Goal: Leave review/rating: Leave review/rating

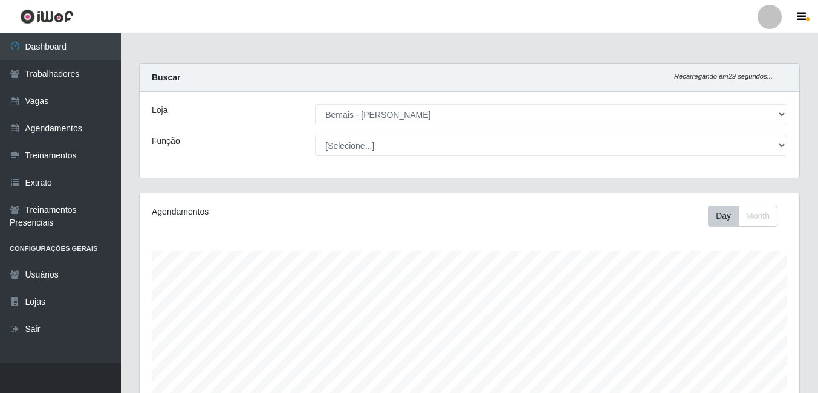
select select "230"
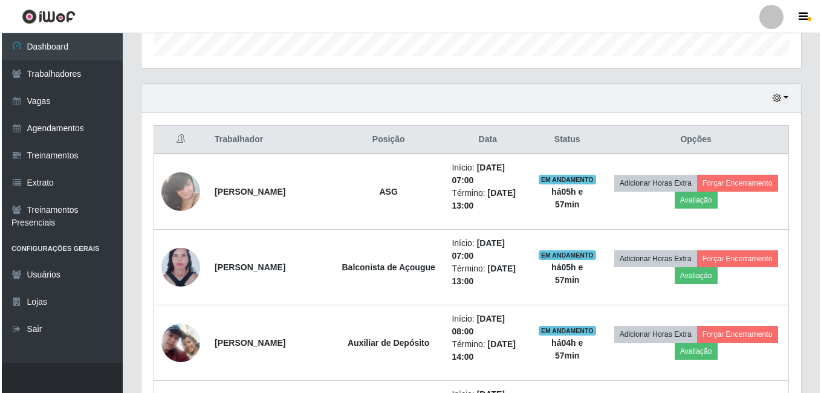
scroll to position [437, 0]
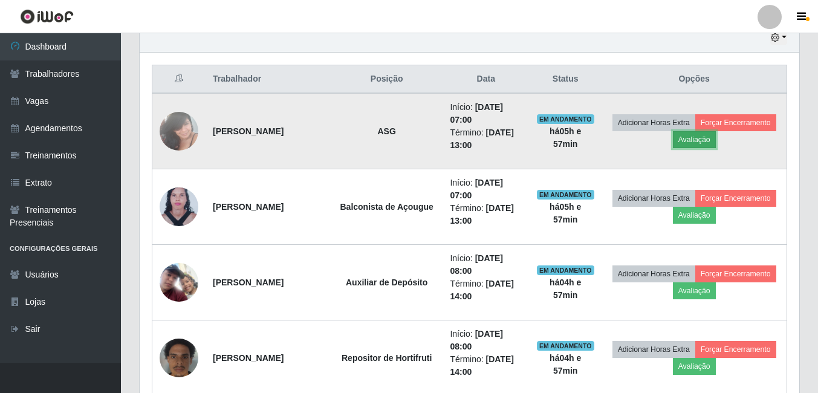
click at [716, 138] on button "Avaliação" at bounding box center [694, 139] width 43 height 17
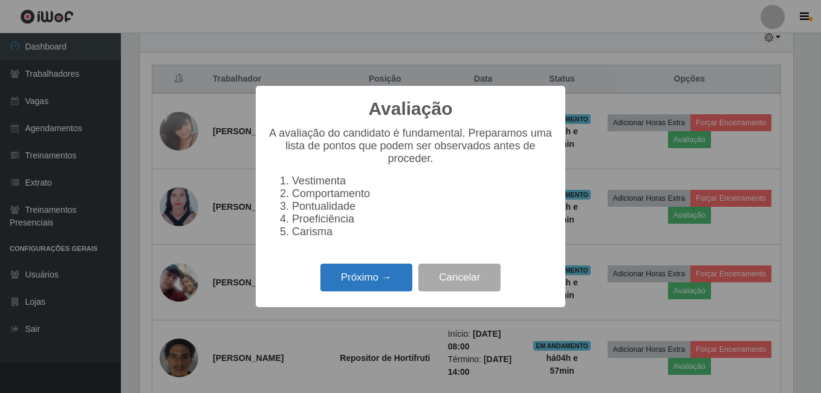
click at [354, 287] on button "Próximo →" at bounding box center [367, 278] width 92 height 28
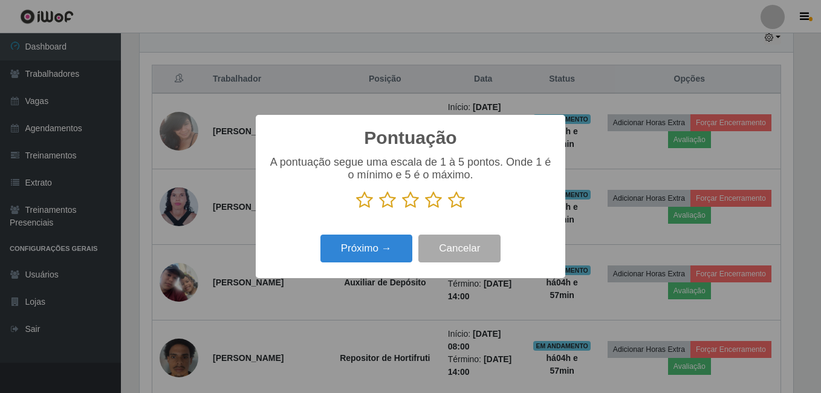
scroll to position [604545, 604142]
click at [460, 199] on icon at bounding box center [456, 200] width 17 height 18
click at [448, 209] on input "radio" at bounding box center [448, 209] width 0 height 0
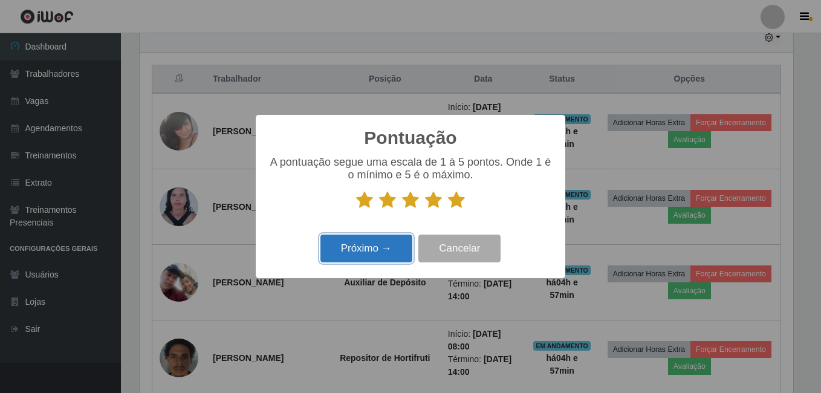
click at [374, 251] on button "Próximo →" at bounding box center [367, 249] width 92 height 28
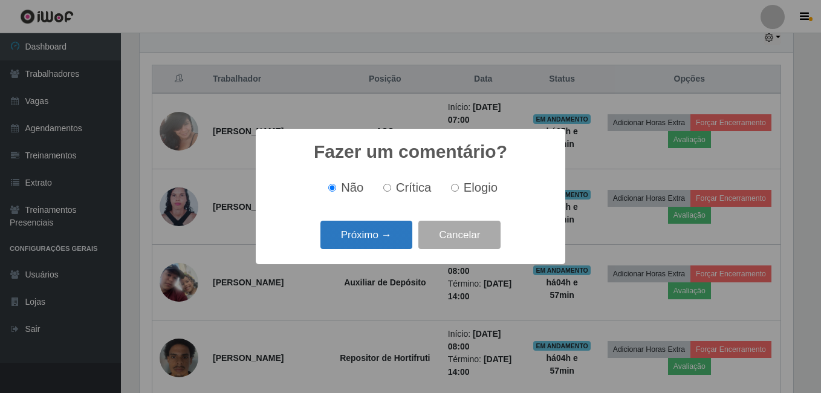
click at [382, 237] on button "Próximo →" at bounding box center [367, 235] width 92 height 28
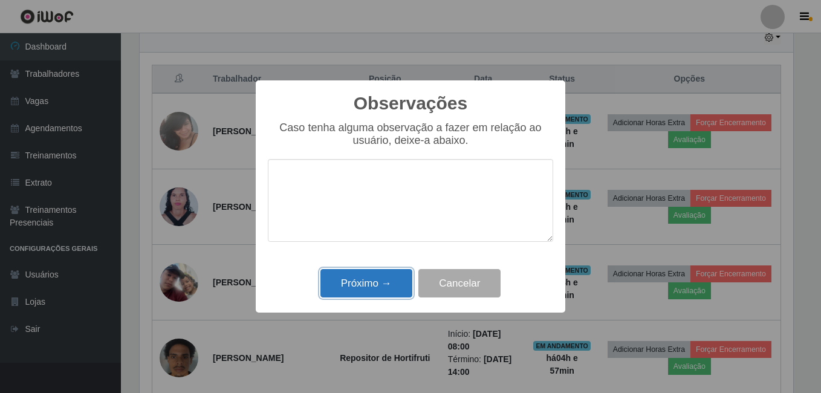
click at [383, 275] on button "Próximo →" at bounding box center [367, 283] width 92 height 28
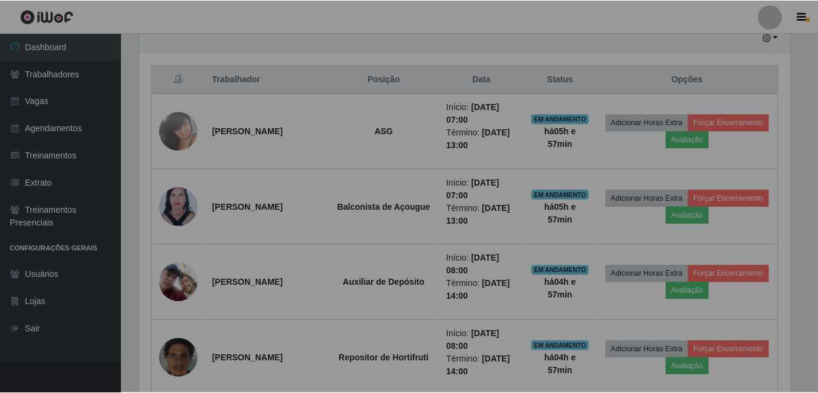
scroll to position [251, 660]
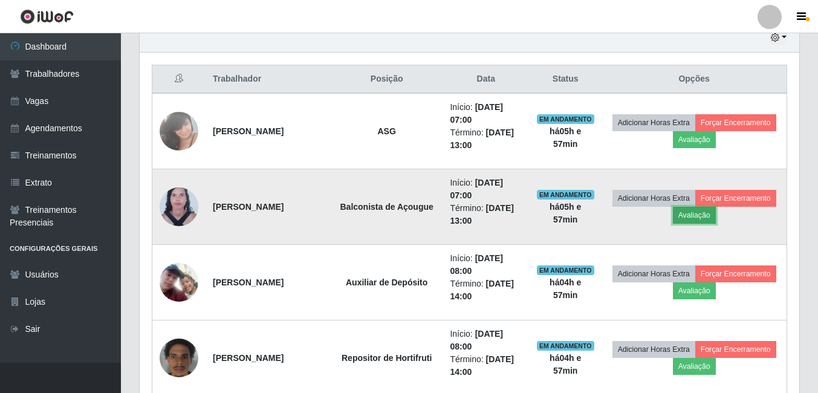
click at [716, 217] on button "Avaliação" at bounding box center [694, 215] width 43 height 17
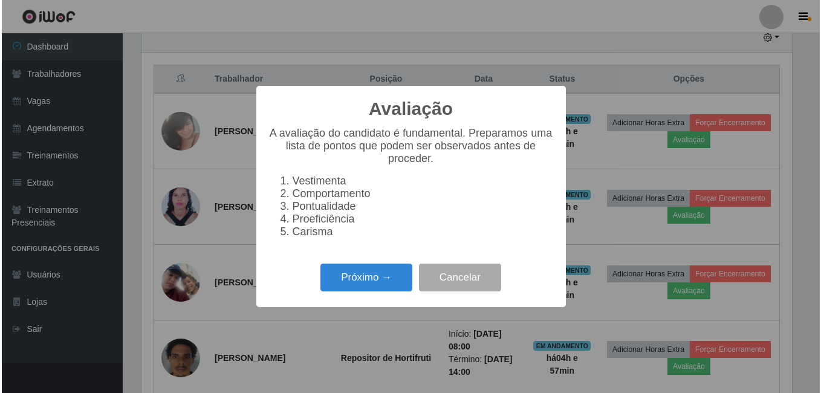
scroll to position [251, 654]
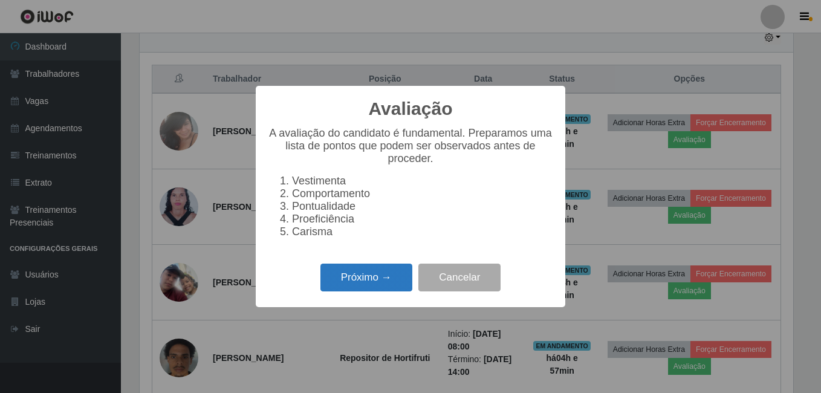
click at [377, 278] on button "Próximo →" at bounding box center [367, 278] width 92 height 28
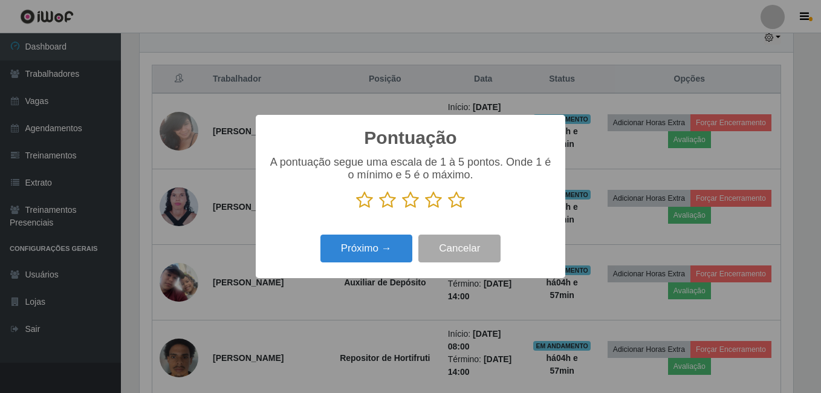
scroll to position [604545, 604142]
click at [463, 209] on icon at bounding box center [456, 200] width 17 height 18
click at [448, 209] on input "radio" at bounding box center [448, 209] width 0 height 0
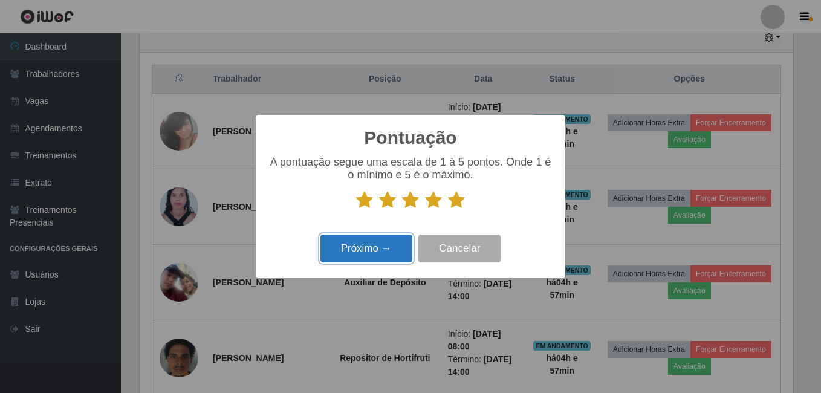
click at [376, 253] on button "Próximo →" at bounding box center [367, 249] width 92 height 28
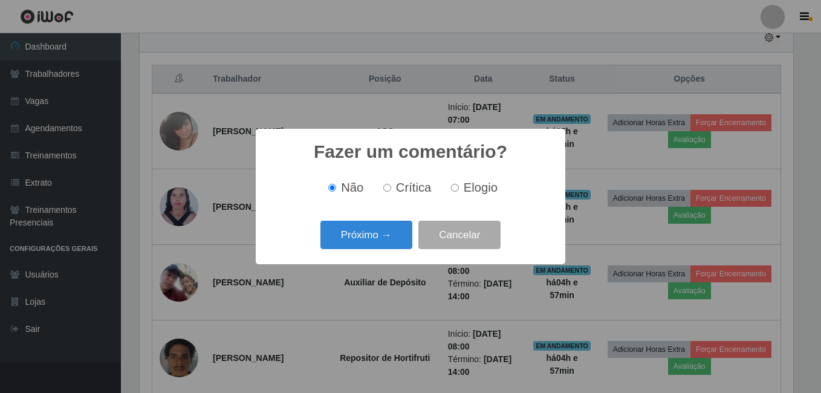
click at [370, 249] on button "Próximo →" at bounding box center [367, 235] width 92 height 28
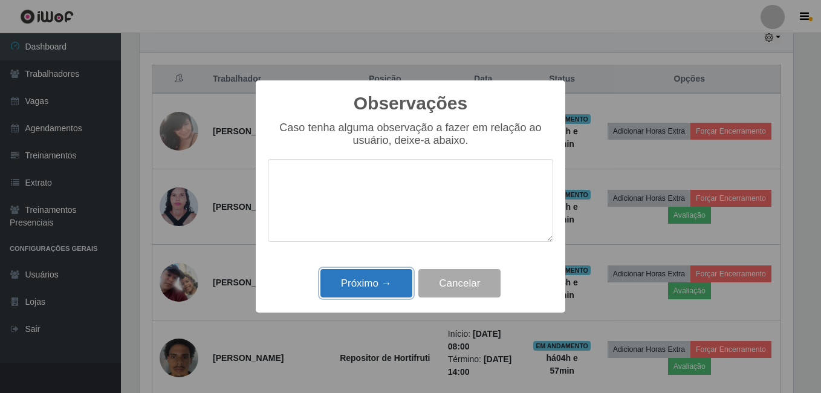
click at [384, 287] on button "Próximo →" at bounding box center [367, 283] width 92 height 28
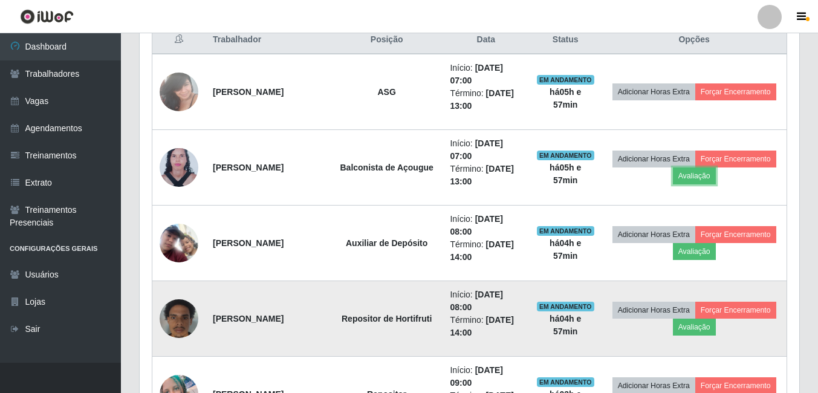
scroll to position [497, 0]
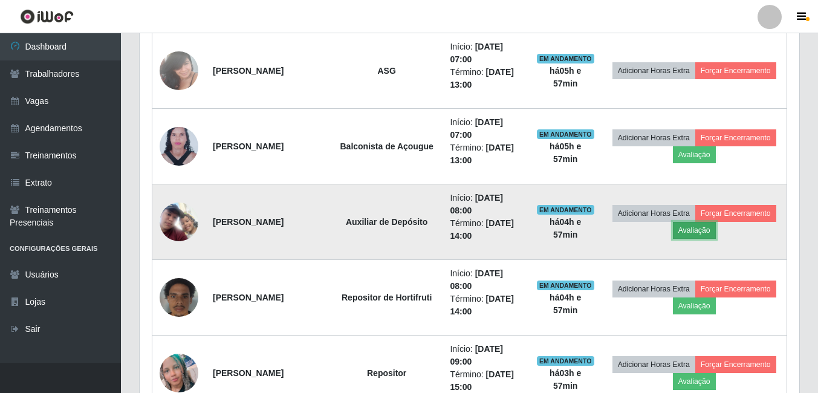
click at [716, 227] on button "Avaliação" at bounding box center [694, 230] width 43 height 17
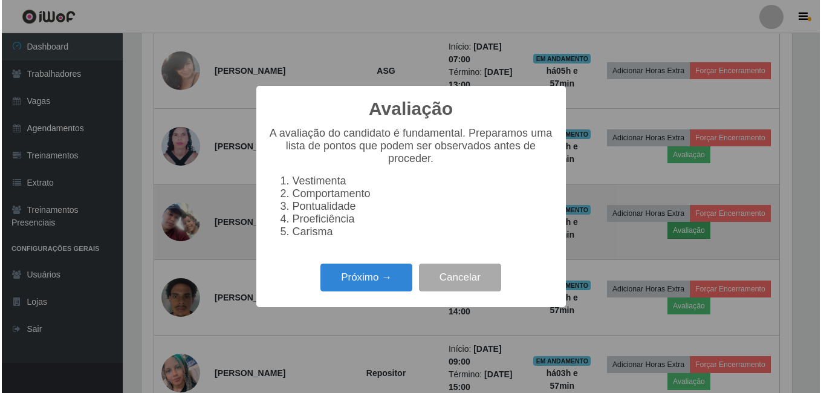
scroll to position [251, 654]
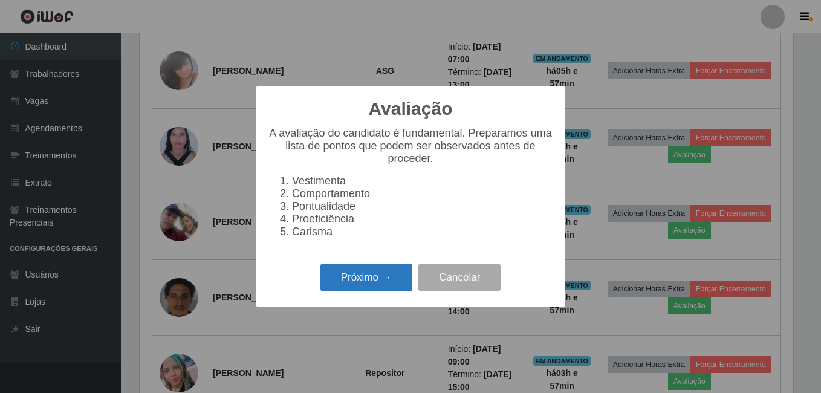
click at [405, 272] on button "Próximo →" at bounding box center [367, 278] width 92 height 28
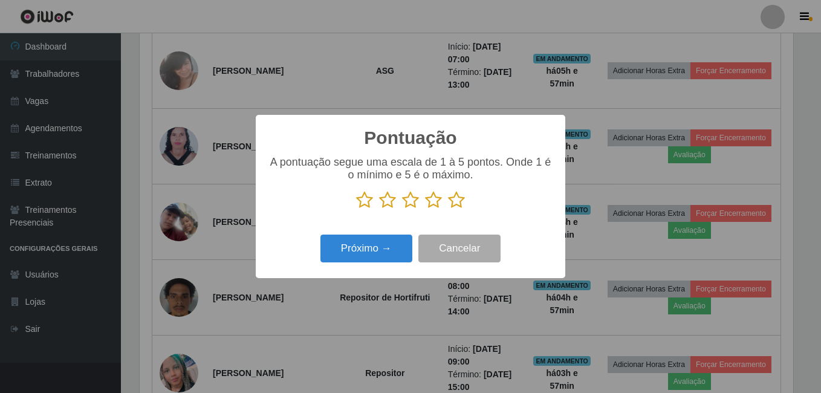
scroll to position [604545, 604142]
click at [455, 200] on icon at bounding box center [456, 200] width 17 height 18
click at [448, 209] on input "radio" at bounding box center [448, 209] width 0 height 0
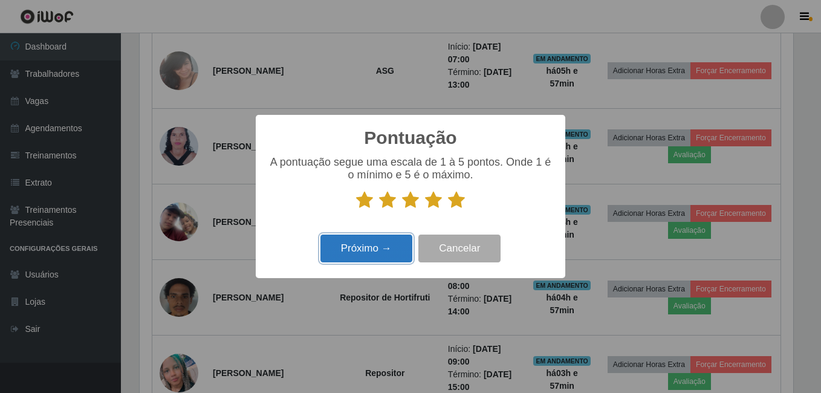
click at [362, 242] on button "Próximo →" at bounding box center [367, 249] width 92 height 28
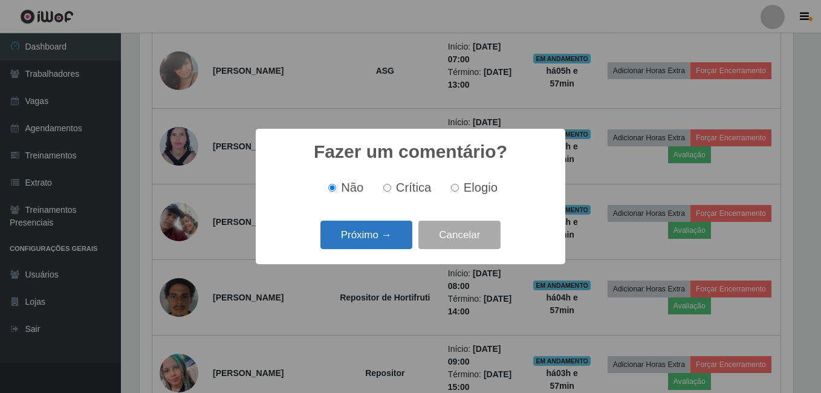
click at [369, 235] on button "Próximo →" at bounding box center [367, 235] width 92 height 28
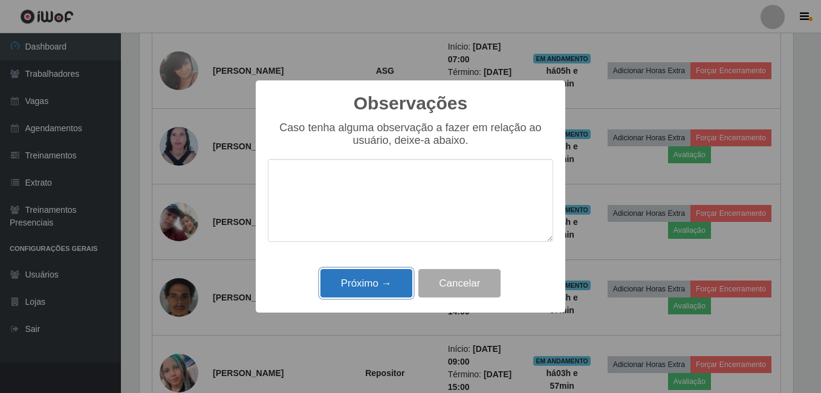
click at [388, 292] on button "Próximo →" at bounding box center [367, 283] width 92 height 28
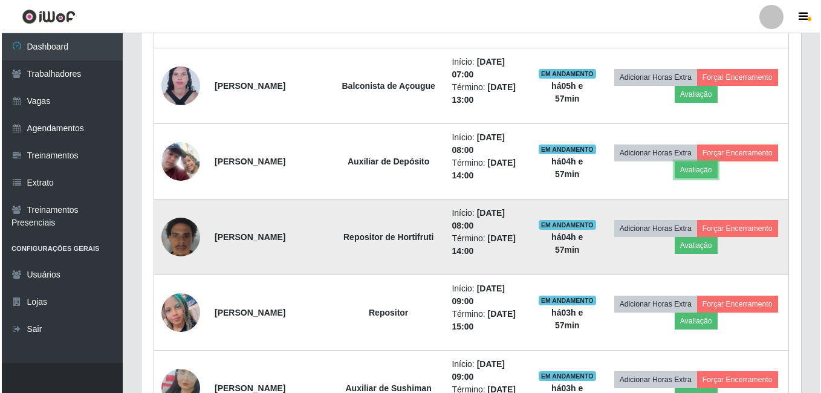
scroll to position [618, 0]
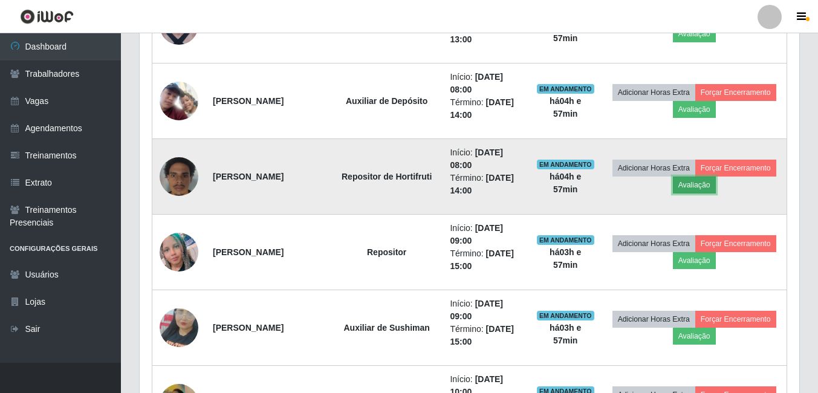
click at [716, 180] on button "Avaliação" at bounding box center [694, 185] width 43 height 17
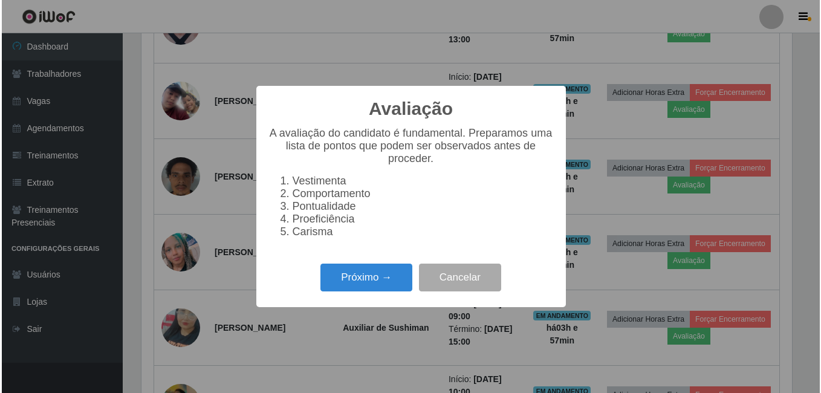
scroll to position [251, 654]
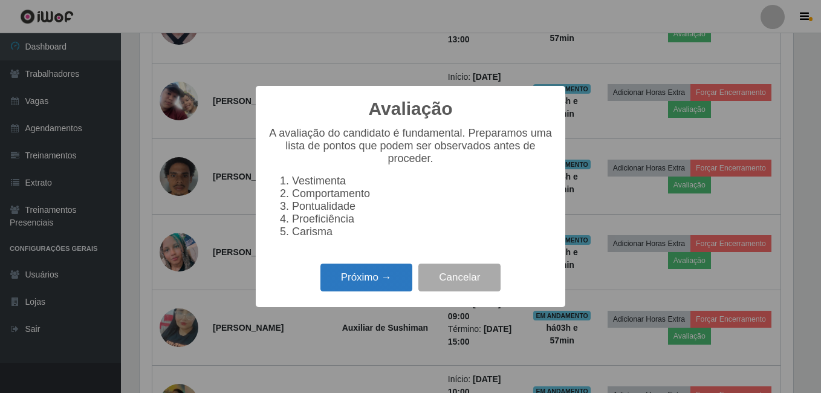
click at [385, 279] on button "Próximo →" at bounding box center [367, 278] width 92 height 28
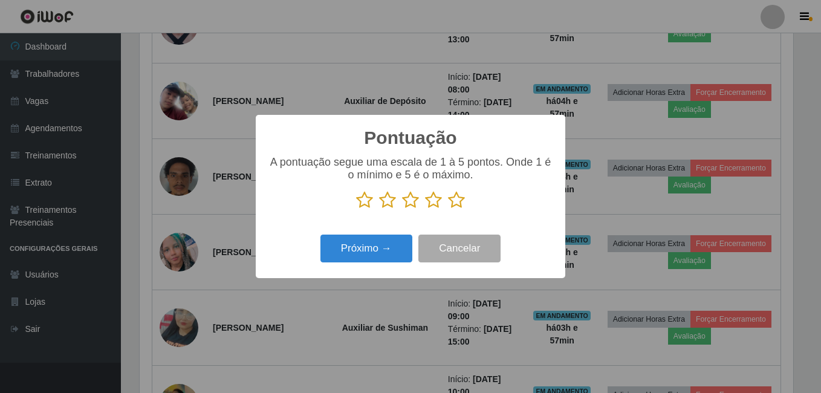
click at [458, 206] on icon at bounding box center [456, 200] width 17 height 18
click at [448, 209] on input "radio" at bounding box center [448, 209] width 0 height 0
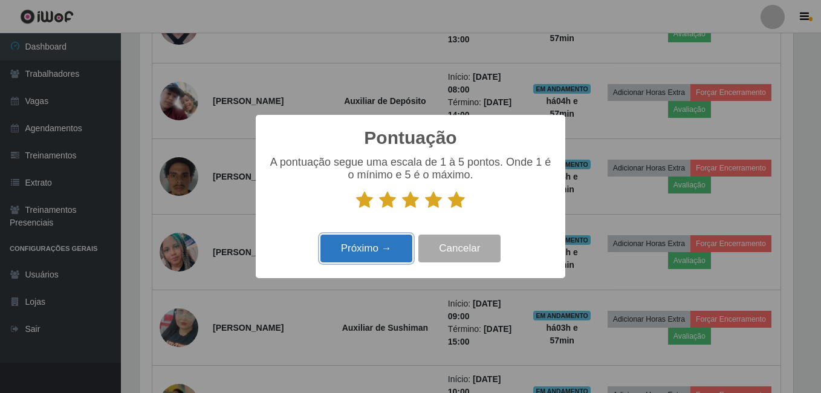
click at [351, 256] on button "Próximo →" at bounding box center [367, 249] width 92 height 28
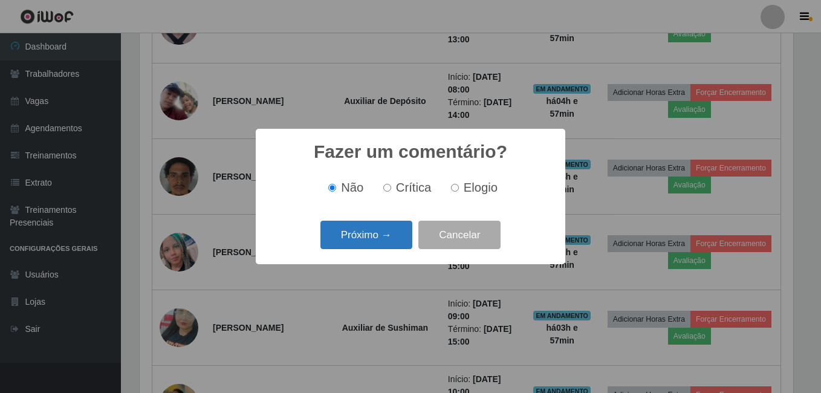
click at [351, 243] on button "Próximo →" at bounding box center [367, 235] width 92 height 28
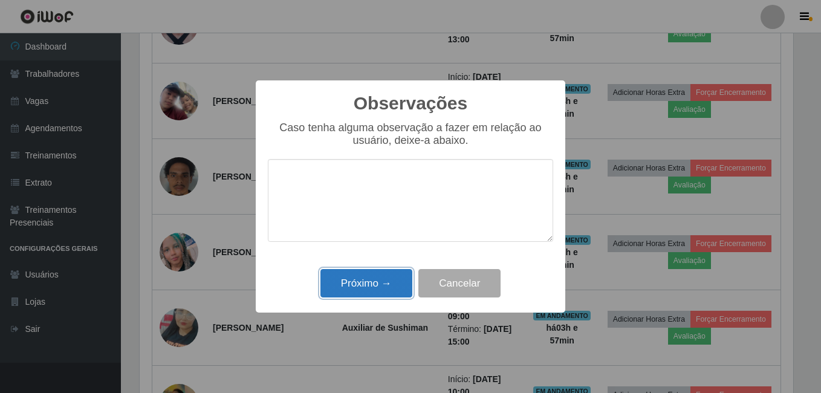
click at [356, 273] on button "Próximo →" at bounding box center [367, 283] width 92 height 28
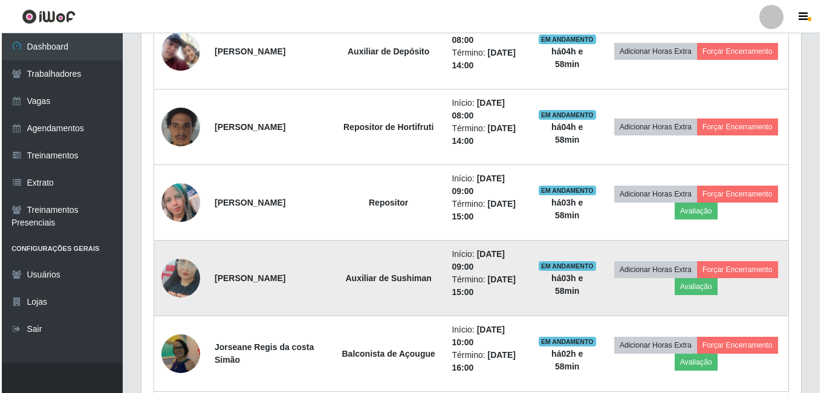
scroll to position [679, 0]
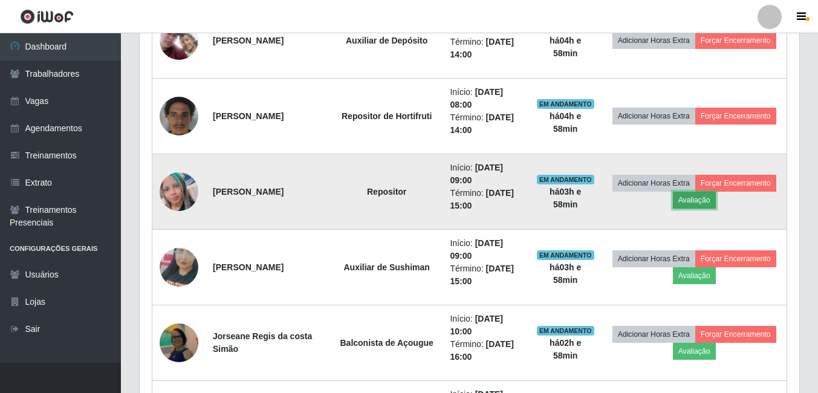
click at [716, 198] on button "Avaliação" at bounding box center [694, 200] width 43 height 17
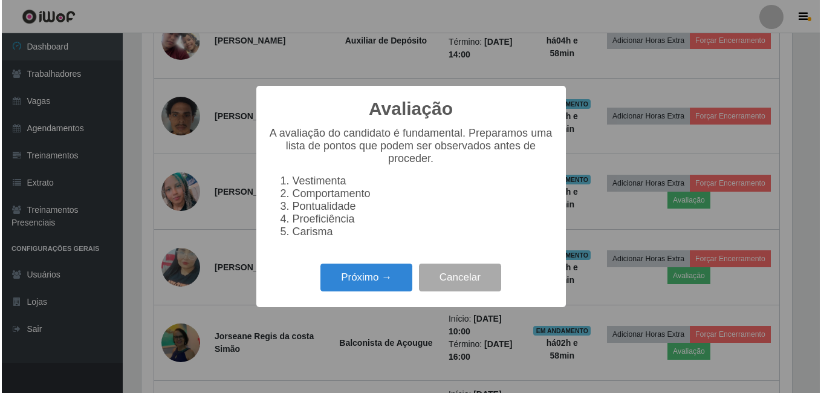
scroll to position [251, 654]
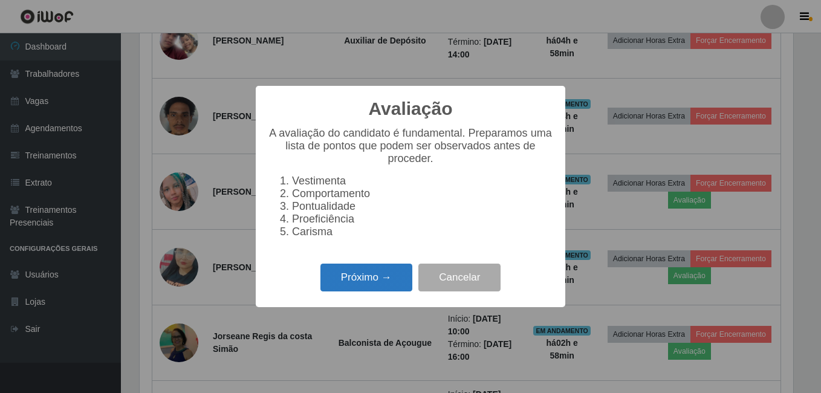
click at [385, 291] on button "Próximo →" at bounding box center [367, 278] width 92 height 28
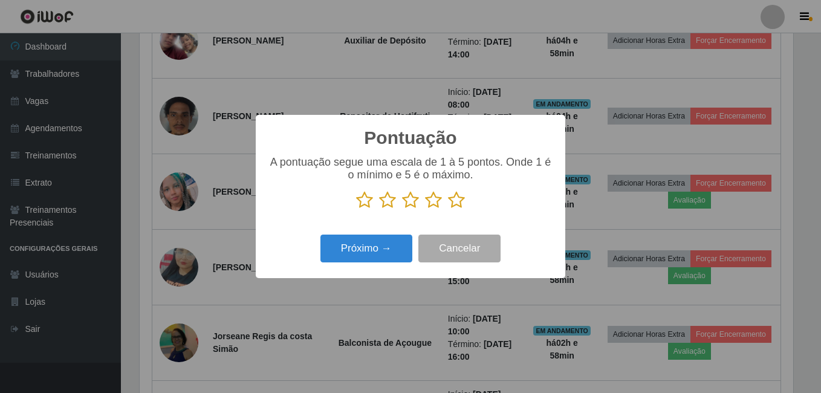
scroll to position [604545, 604142]
click at [455, 204] on icon at bounding box center [456, 200] width 17 height 18
click at [448, 209] on input "radio" at bounding box center [448, 209] width 0 height 0
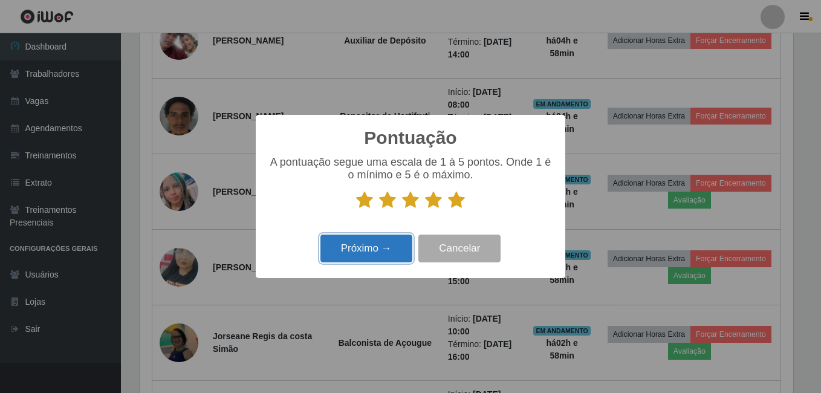
click at [398, 256] on button "Próximo →" at bounding box center [367, 249] width 92 height 28
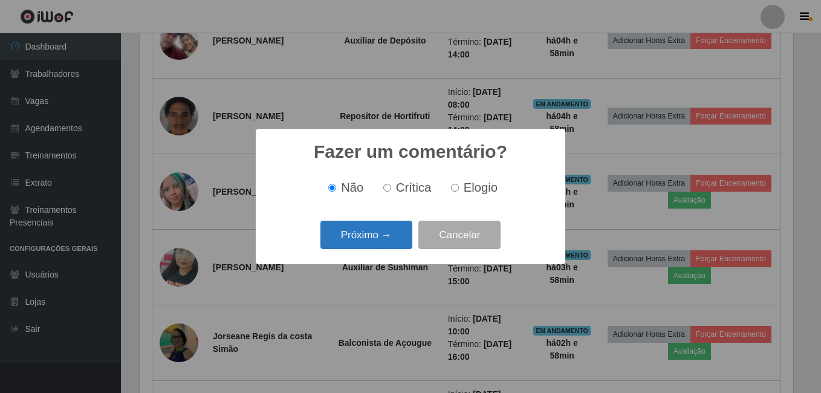
click at [407, 241] on button "Próximo →" at bounding box center [367, 235] width 92 height 28
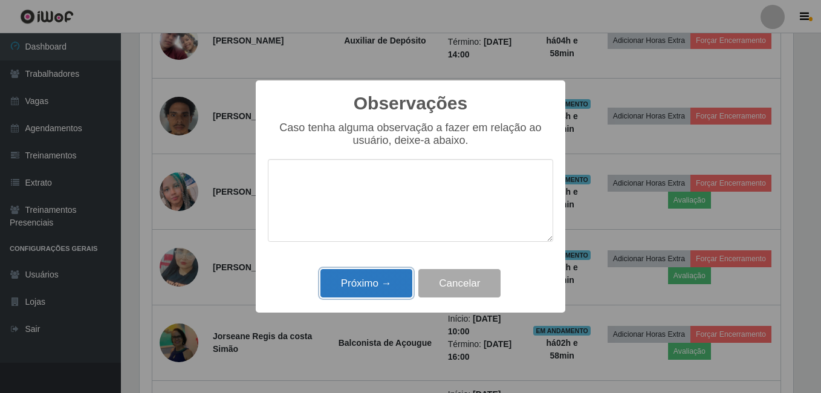
click at [391, 275] on button "Próximo →" at bounding box center [367, 283] width 92 height 28
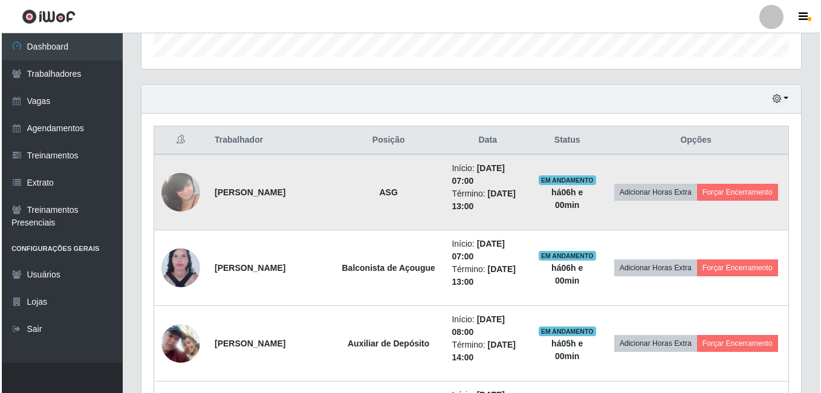
scroll to position [376, 0]
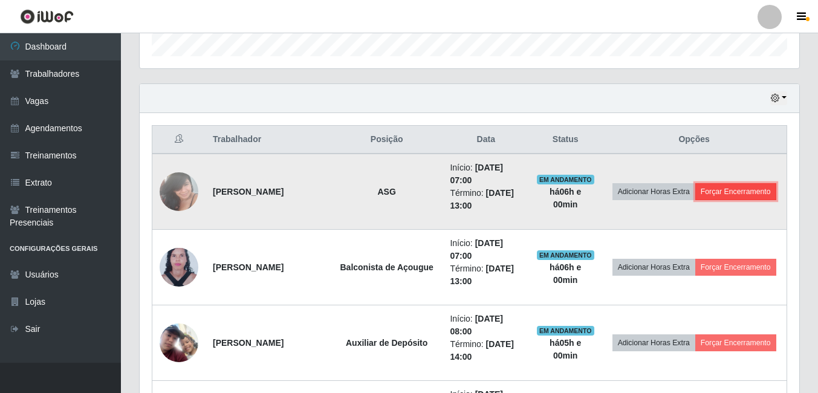
click at [696, 200] on button "Forçar Encerramento" at bounding box center [736, 191] width 81 height 17
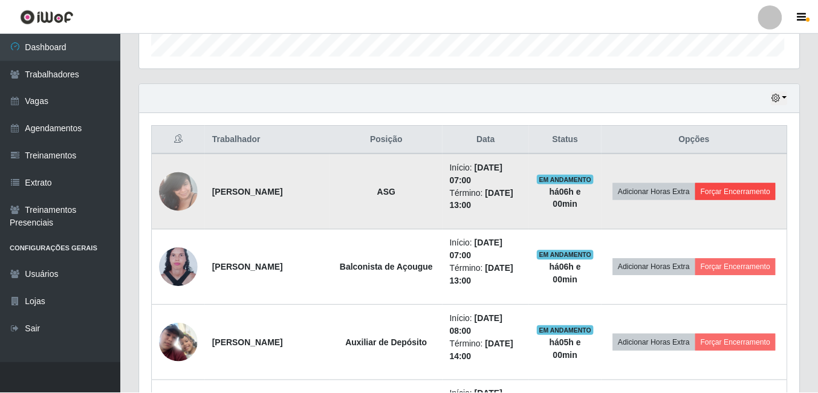
scroll to position [251, 654]
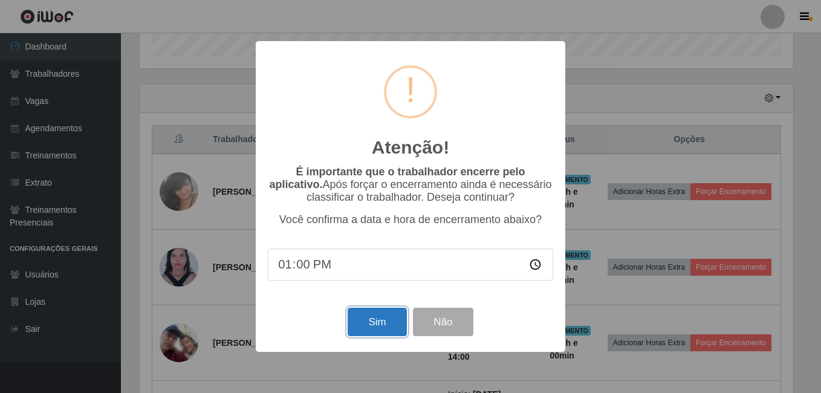
click at [371, 318] on button "Sim" at bounding box center [377, 322] width 59 height 28
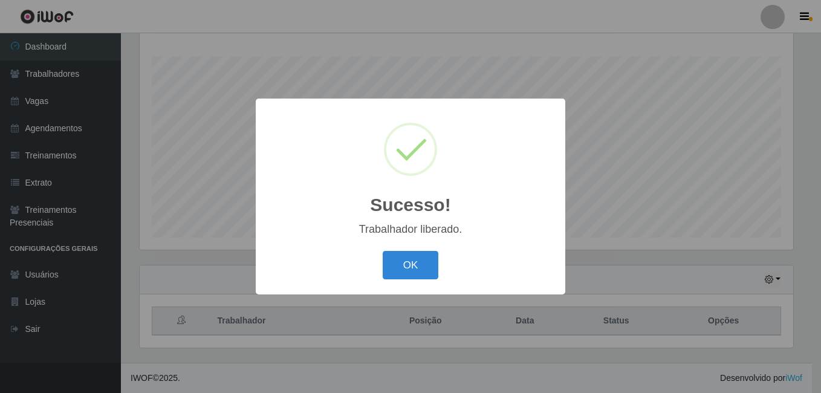
click at [383, 251] on button "OK" at bounding box center [411, 265] width 56 height 28
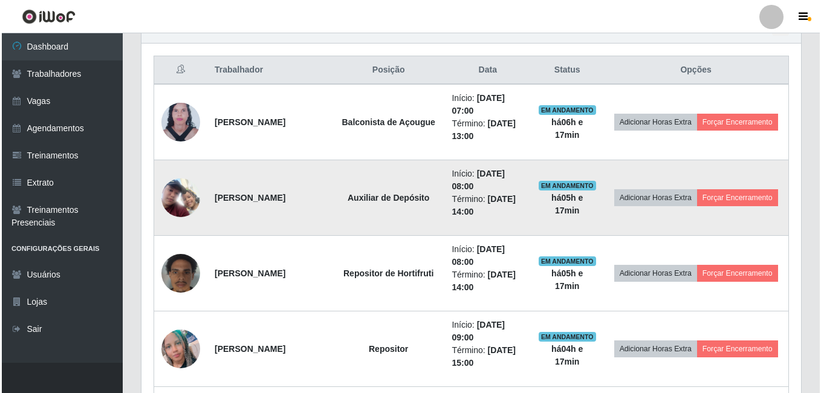
scroll to position [376, 0]
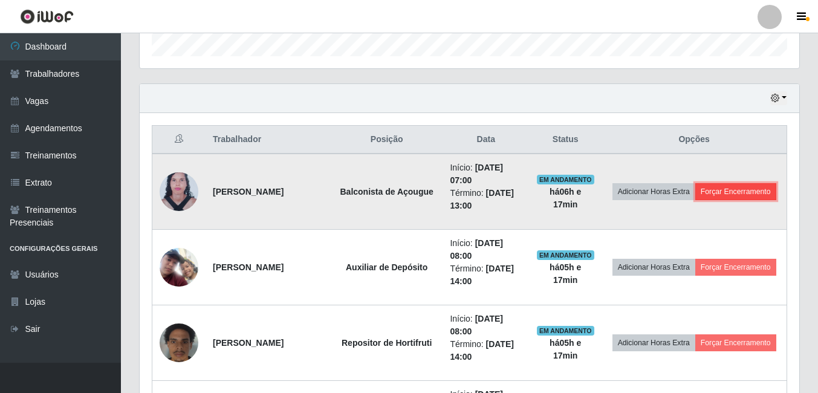
click at [696, 200] on button "Forçar Encerramento" at bounding box center [736, 191] width 81 height 17
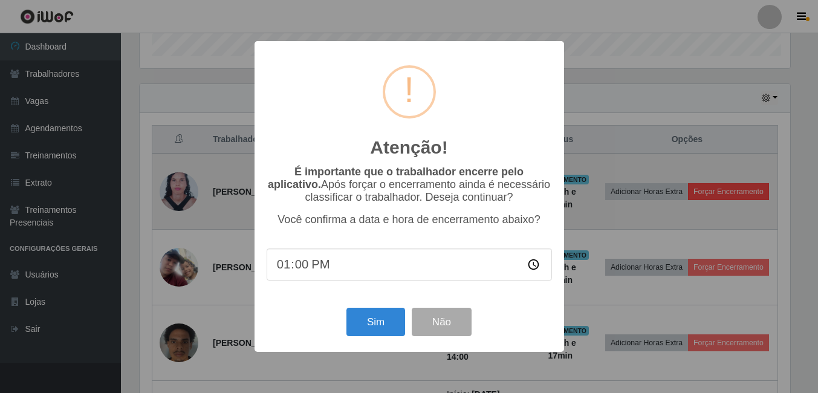
scroll to position [251, 654]
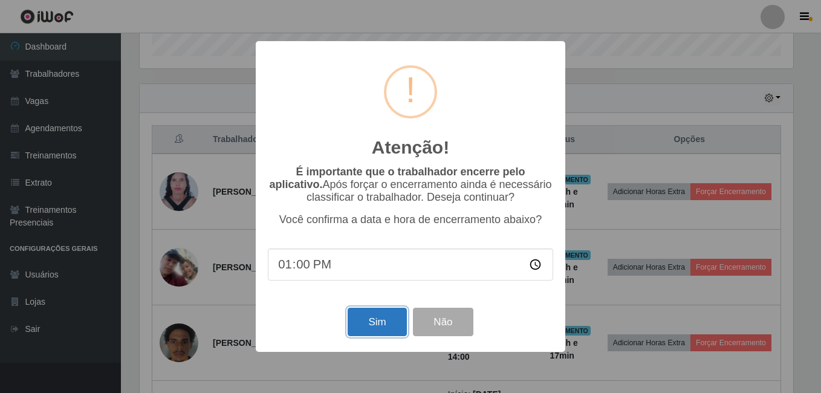
click at [389, 317] on button "Sim" at bounding box center [377, 322] width 59 height 28
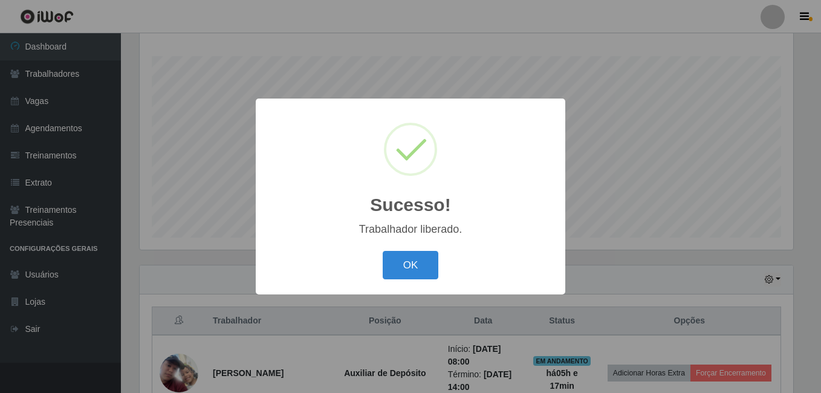
click at [383, 251] on button "OK" at bounding box center [411, 265] width 56 height 28
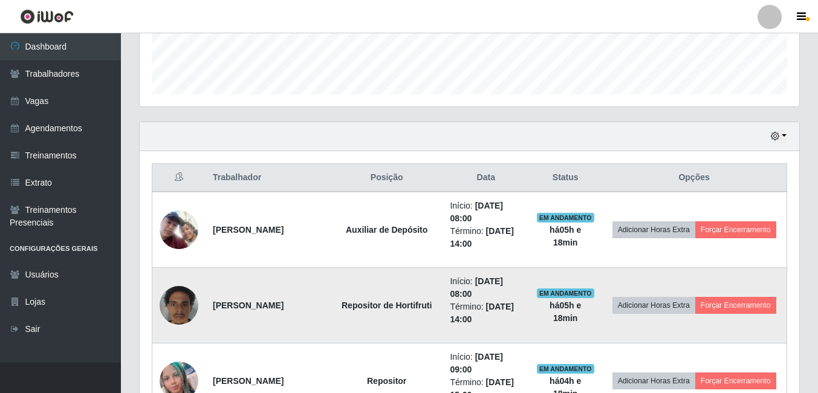
scroll to position [376, 0]
